Goal: Task Accomplishment & Management: Manage account settings

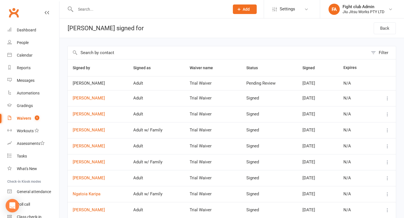
click at [91, 14] on div at bounding box center [146, 9] width 158 height 18
click at [91, 11] on input "text" at bounding box center [150, 9] width 152 height 8
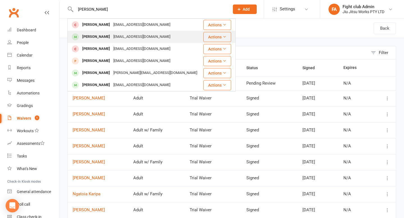
type input "jake"
click at [95, 35] on div "Jake Moon" at bounding box center [96, 37] width 31 height 8
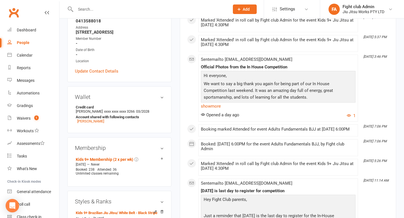
scroll to position [121, 0]
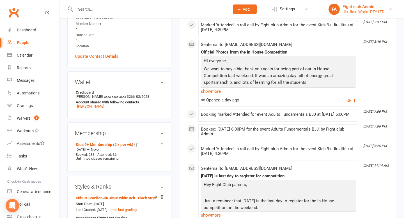
click at [369, 5] on div "Fight club Admin" at bounding box center [364, 6] width 42 height 5
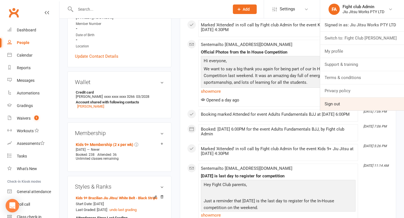
click at [331, 102] on link "Sign out" at bounding box center [362, 104] width 84 height 13
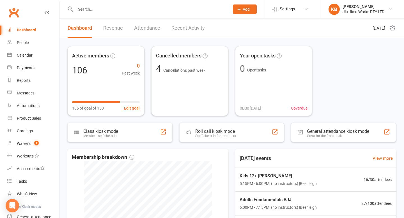
click at [96, 11] on input "text" at bounding box center [150, 9] width 152 height 8
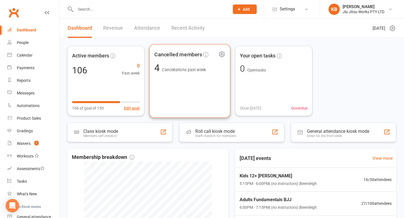
click at [166, 87] on div "Cancelled members 4 Cancellations past week" at bounding box center [189, 81] width 81 height 74
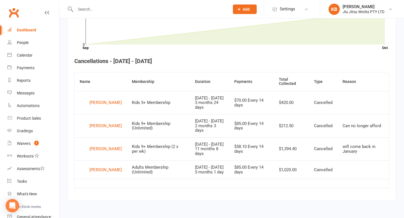
scroll to position [189, 0]
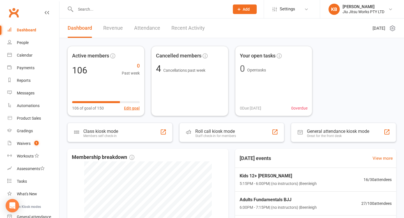
click at [86, 9] on input "text" at bounding box center [150, 9] width 152 height 8
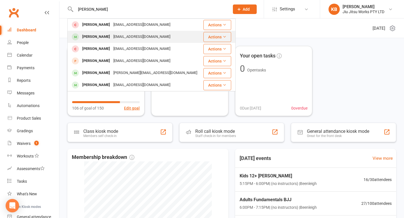
type input "Jake"
click at [112, 34] on div "moony1@y7mail.com" at bounding box center [142, 37] width 60 height 8
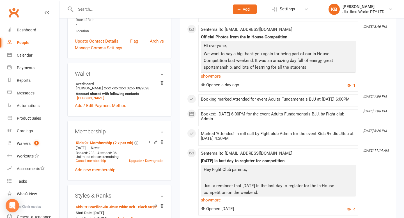
scroll to position [136, 0]
click at [131, 160] on link "Upgrade / Downgrade" at bounding box center [145, 161] width 33 height 4
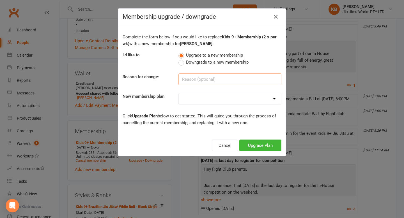
click at [193, 79] on input at bounding box center [230, 80] width 103 height 12
click at [198, 104] on select "Adults Membership (2 x per wk) Adults 10% (2 x per wk) Adults 30% (2 x per wk) …" at bounding box center [230, 98] width 102 height 11
select select "16"
click at [179, 93] on select "Adults Membership (2 x per wk) Adults 10% (2 x per wk) Adults 30% (2 x per wk) …" at bounding box center [230, 98] width 102 height 11
click at [209, 77] on input at bounding box center [230, 80] width 103 height 12
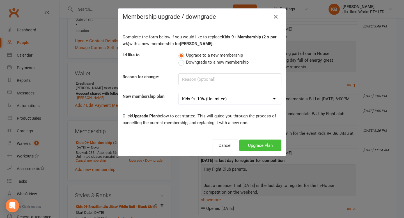
click at [248, 145] on button "Upgrade Plan" at bounding box center [260, 146] width 42 height 12
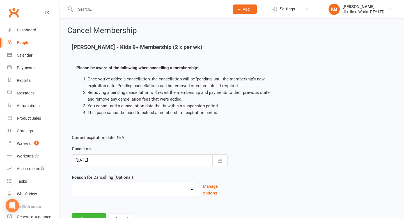
scroll to position [24, 0]
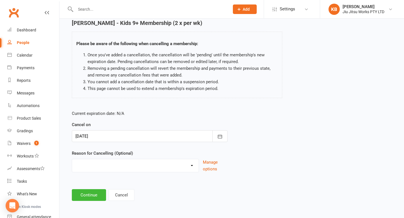
click at [144, 165] on select "Can no longer afford Holiday Injury Moved away No longer wants to do Other spor…" at bounding box center [135, 164] width 127 height 11
click at [82, 193] on button "Continue" at bounding box center [89, 195] width 34 height 12
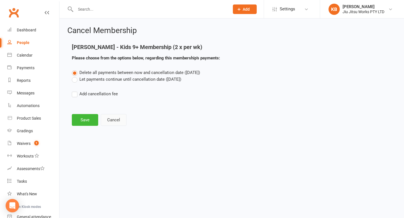
click at [108, 118] on button "Cancel" at bounding box center [114, 120] width 26 height 12
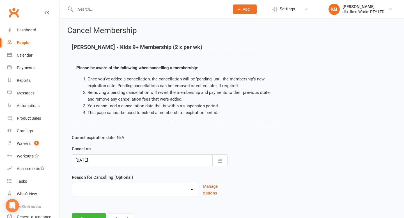
scroll to position [24, 0]
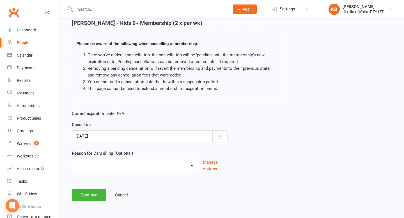
click at [118, 192] on button "Cancel" at bounding box center [122, 195] width 26 height 12
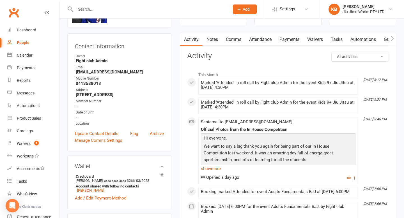
scroll to position [53, 0]
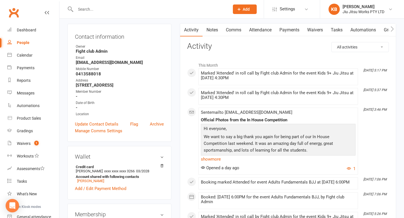
click at [295, 24] on link "Payments" at bounding box center [290, 30] width 28 height 13
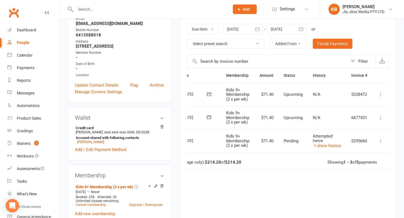
scroll to position [0, 30]
click at [321, 147] on link "show history" at bounding box center [326, 145] width 28 height 5
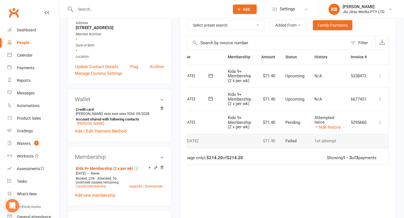
scroll to position [0, 0]
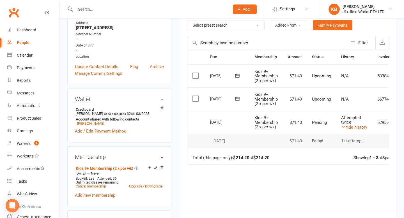
click at [116, 104] on div "Wallet Credit card Scott Moon xxxx xxxx xxxx 3266 03/2028 Account shared with f…" at bounding box center [119, 116] width 104 height 54
click at [28, 139] on link "Waivers 1" at bounding box center [33, 144] width 52 height 13
